Goal: Task Accomplishment & Management: Manage account settings

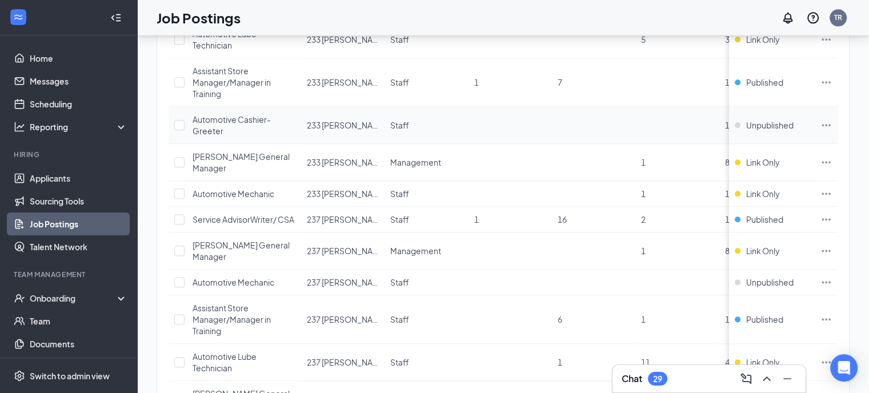
scroll to position [1371, 0]
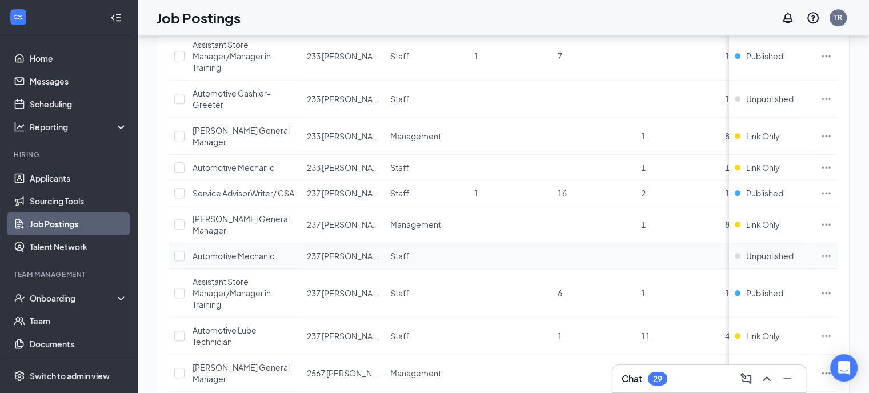
click at [831, 255] on icon "Ellipses" at bounding box center [826, 256] width 9 height 2
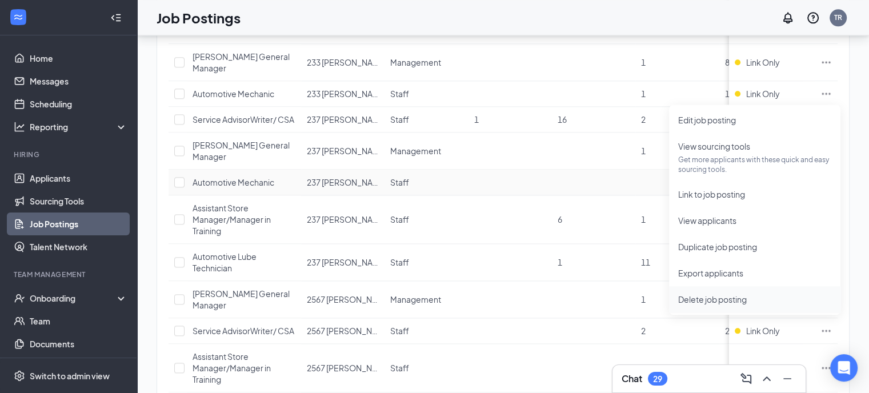
scroll to position [1428, 0]
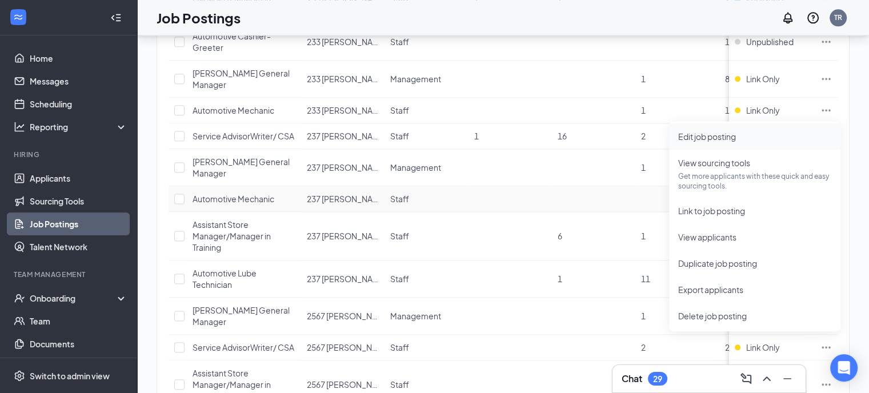
click at [715, 137] on span "Edit job posting" at bounding box center [707, 136] width 58 height 10
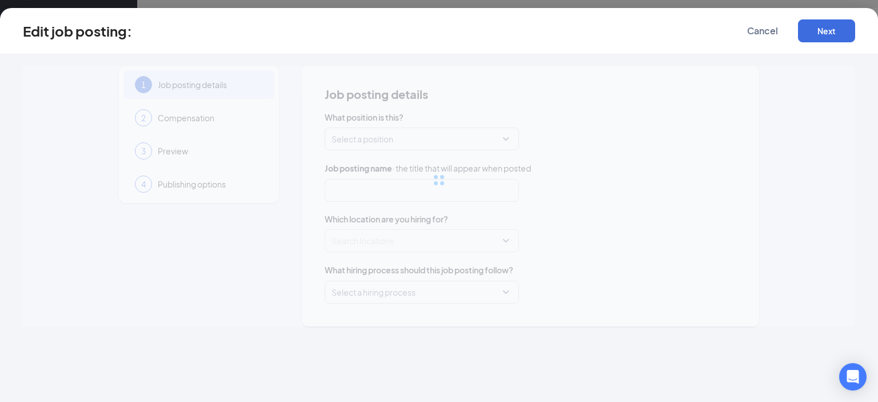
type input "Automotive Mechanic"
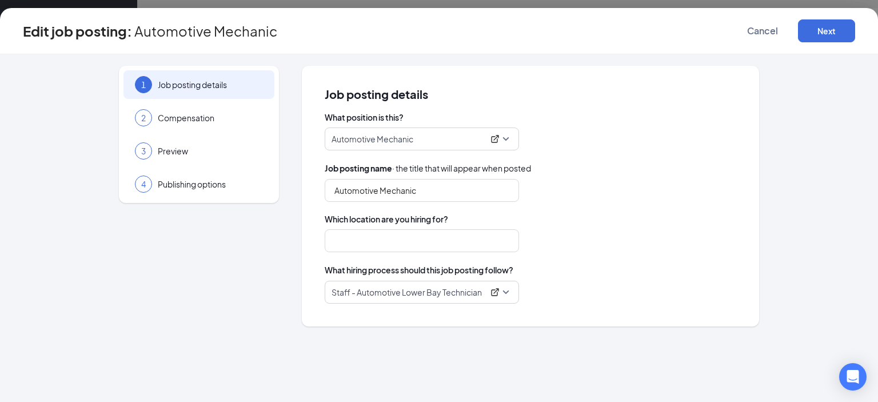
type input "237 [PERSON_NAME]"
click at [146, 185] on div "4" at bounding box center [143, 183] width 17 height 17
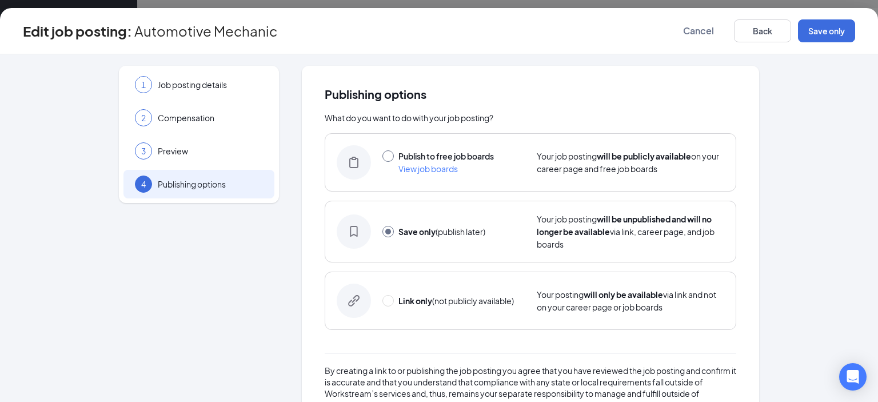
click at [386, 157] on input "radio" at bounding box center [387, 155] width 11 height 11
radio input "true"
radio input "false"
click at [827, 36] on button "Publish" at bounding box center [826, 30] width 57 height 23
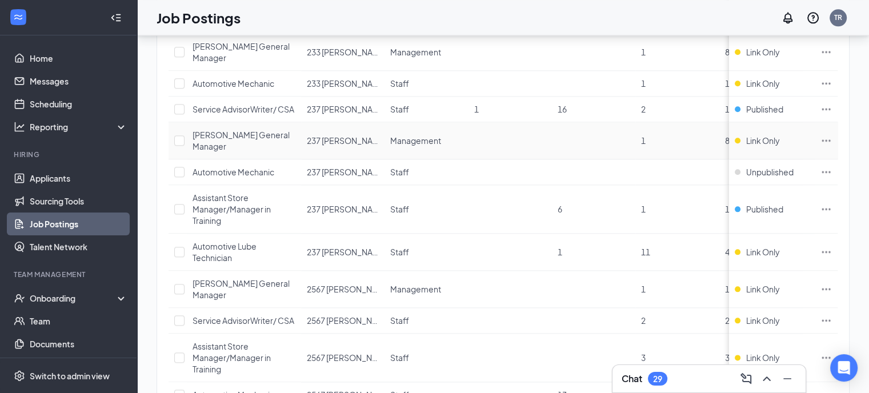
scroll to position [1428, 0]
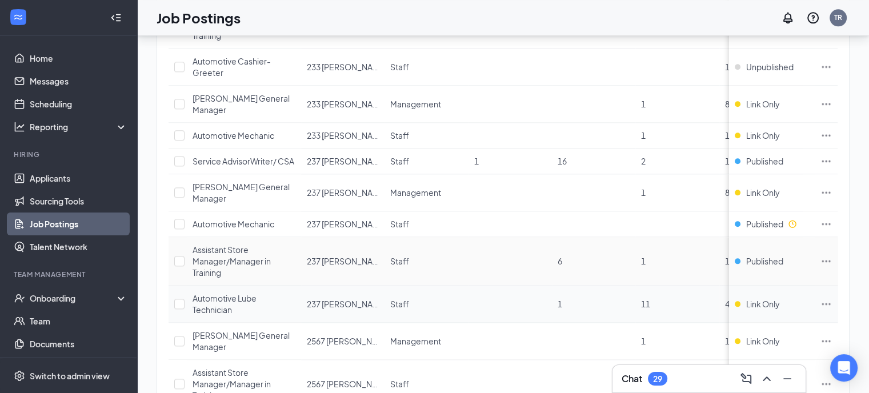
scroll to position [1428, 0]
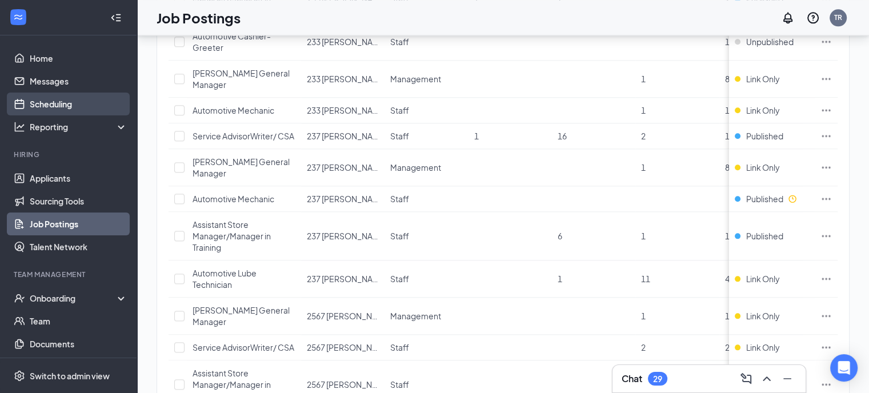
click at [57, 108] on link "Scheduling" at bounding box center [79, 104] width 98 height 23
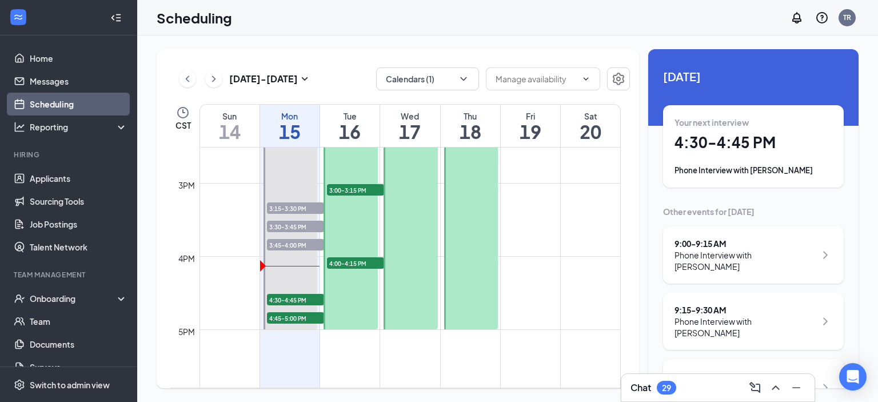
scroll to position [1133, 0]
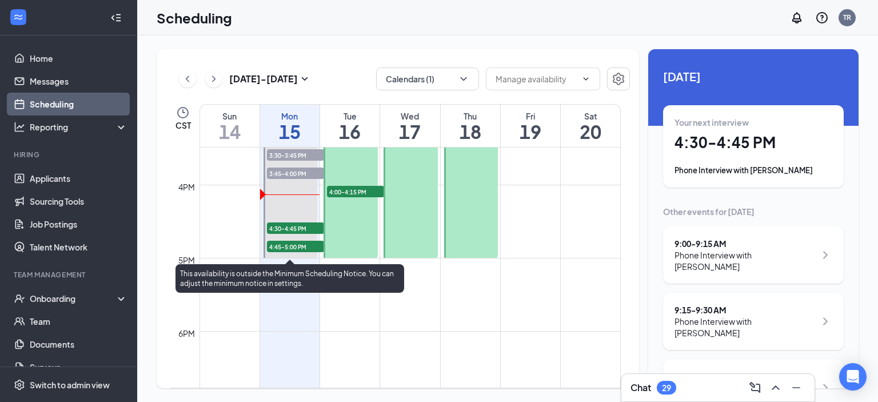
click at [298, 227] on span "4:30-4:45 PM" at bounding box center [295, 227] width 57 height 11
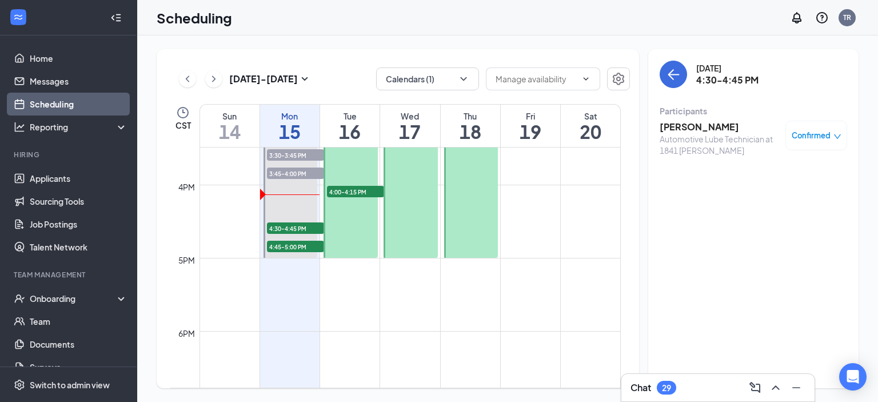
click at [683, 127] on h3 "[PERSON_NAME]" at bounding box center [719, 127] width 120 height 13
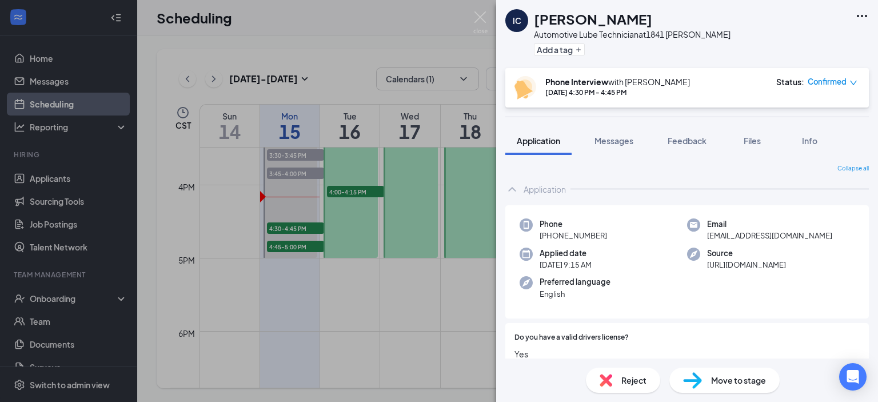
click at [302, 226] on div "IC [PERSON_NAME] Automotive Lube Technician at 1841 [PERSON_NAME] Add a tag Pho…" at bounding box center [439, 201] width 878 height 402
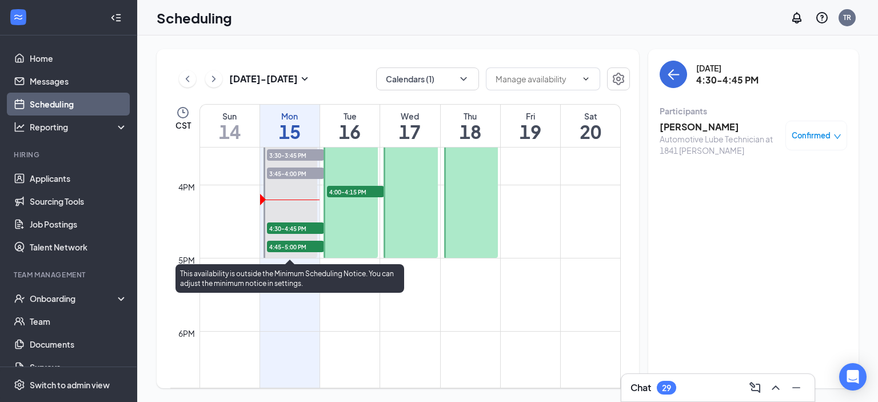
click at [293, 247] on span "4:45-5:00 PM" at bounding box center [295, 246] width 57 height 11
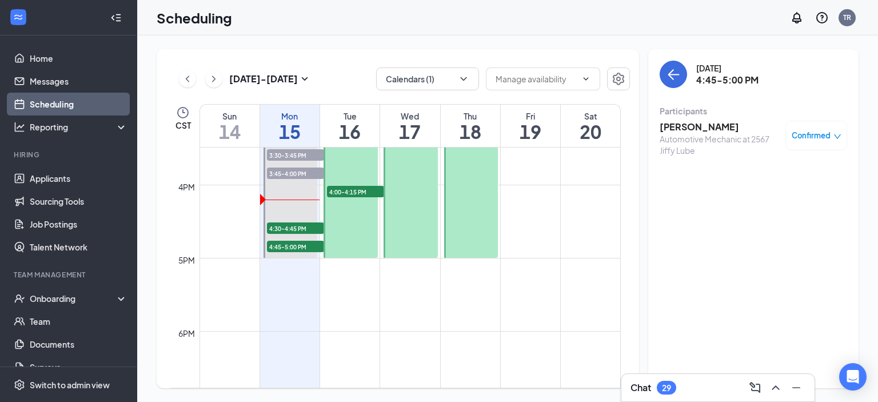
click at [701, 125] on h3 "[PERSON_NAME]" at bounding box center [719, 127] width 120 height 13
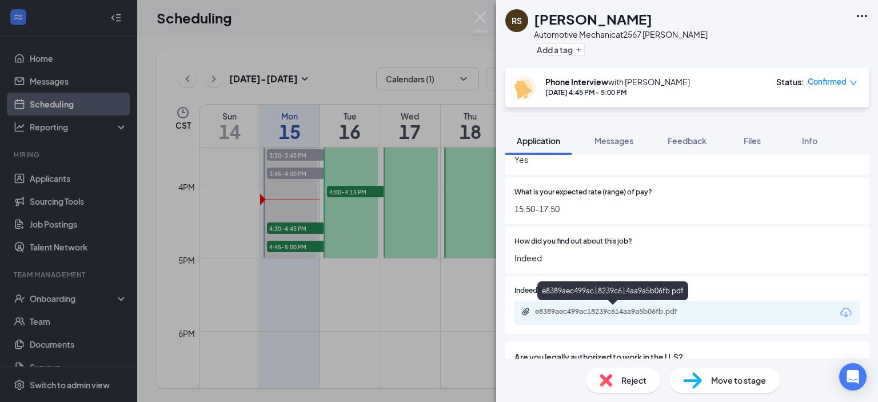
scroll to position [514, 0]
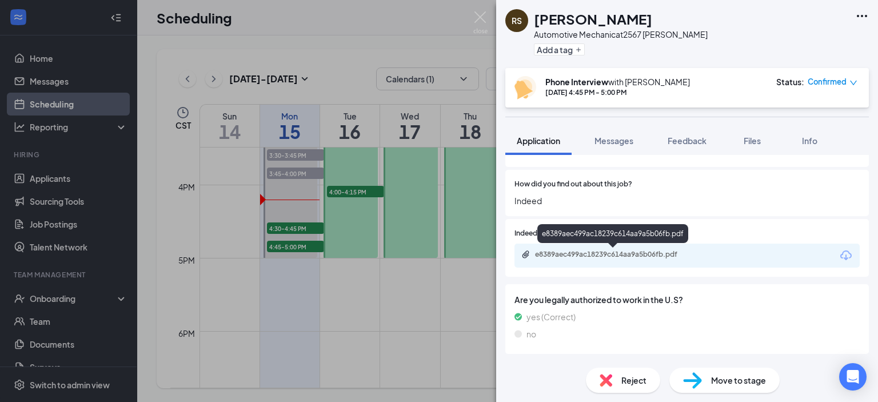
click at [635, 255] on div "e8389aec499ac18239c614aa9a5b06fb.pdf" at bounding box center [615, 254] width 160 height 9
